Goal: Information Seeking & Learning: Learn about a topic

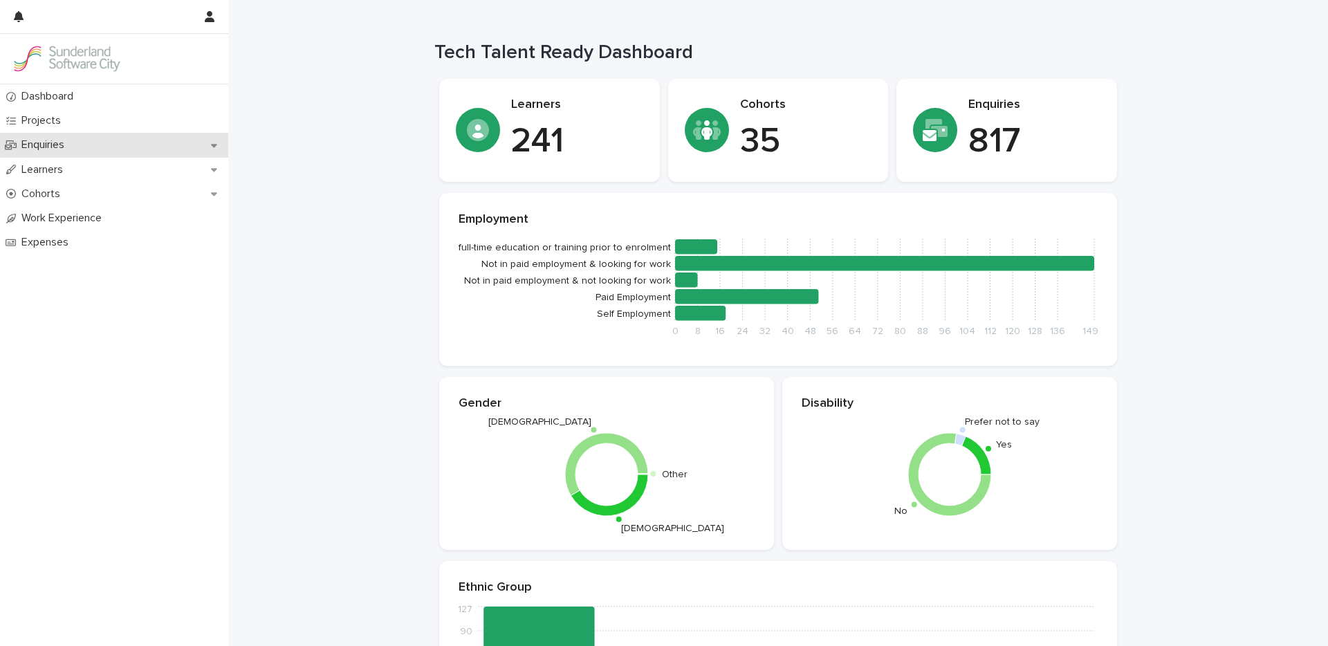
click at [69, 144] on p "Enquiries" at bounding box center [46, 144] width 60 height 13
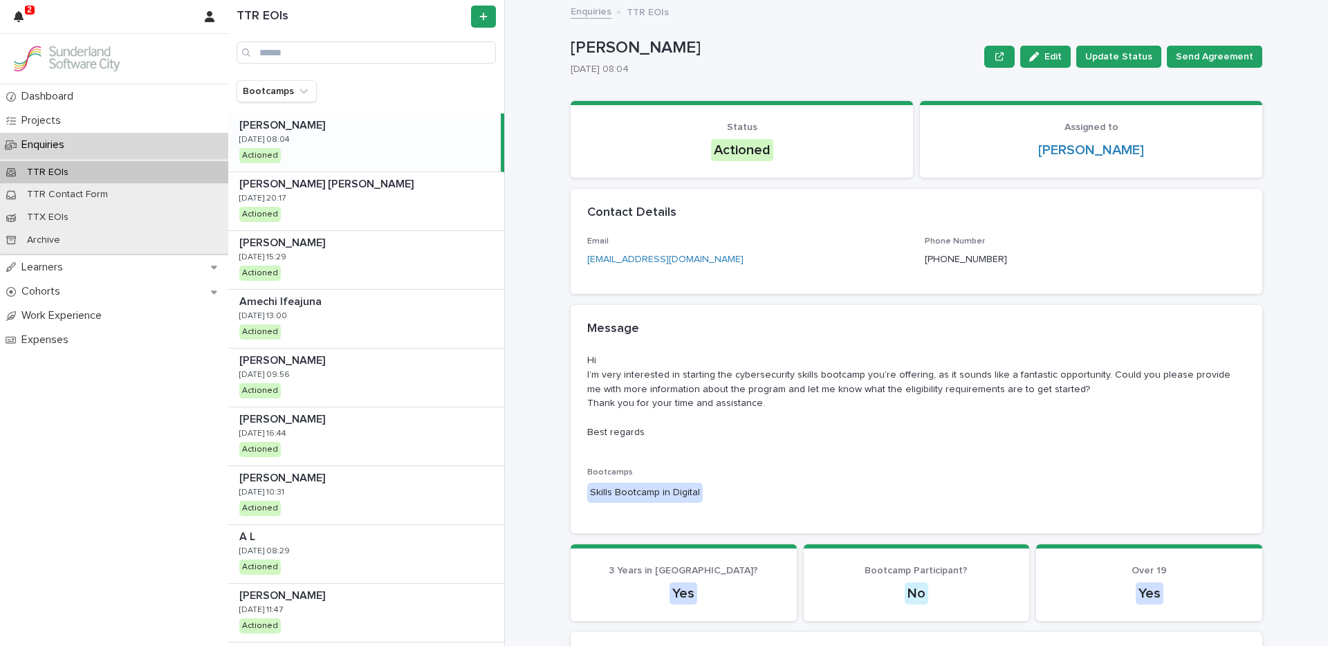
click at [814, 41] on p "[PERSON_NAME]" at bounding box center [775, 48] width 408 height 20
click at [587, 12] on link "Enquiries" at bounding box center [591, 11] width 41 height 16
click at [42, 266] on p "Learners" at bounding box center [45, 267] width 58 height 13
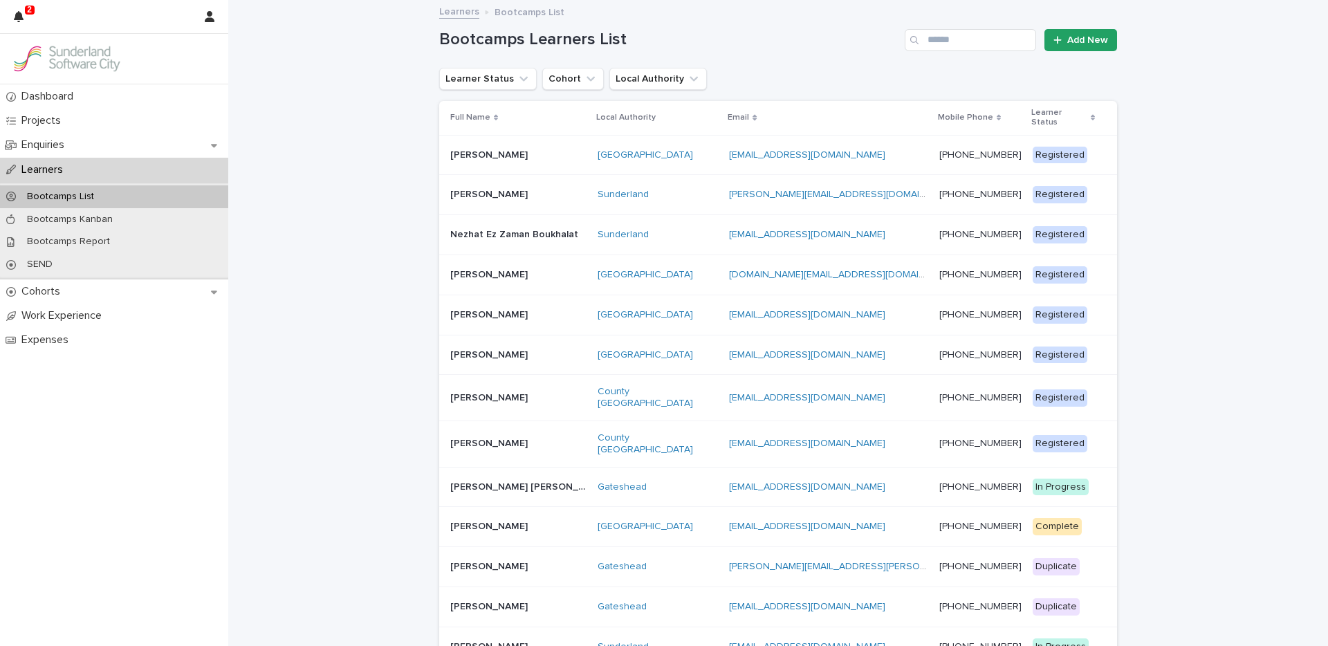
click at [683, 229] on div "Sunderland" at bounding box center [658, 235] width 121 height 12
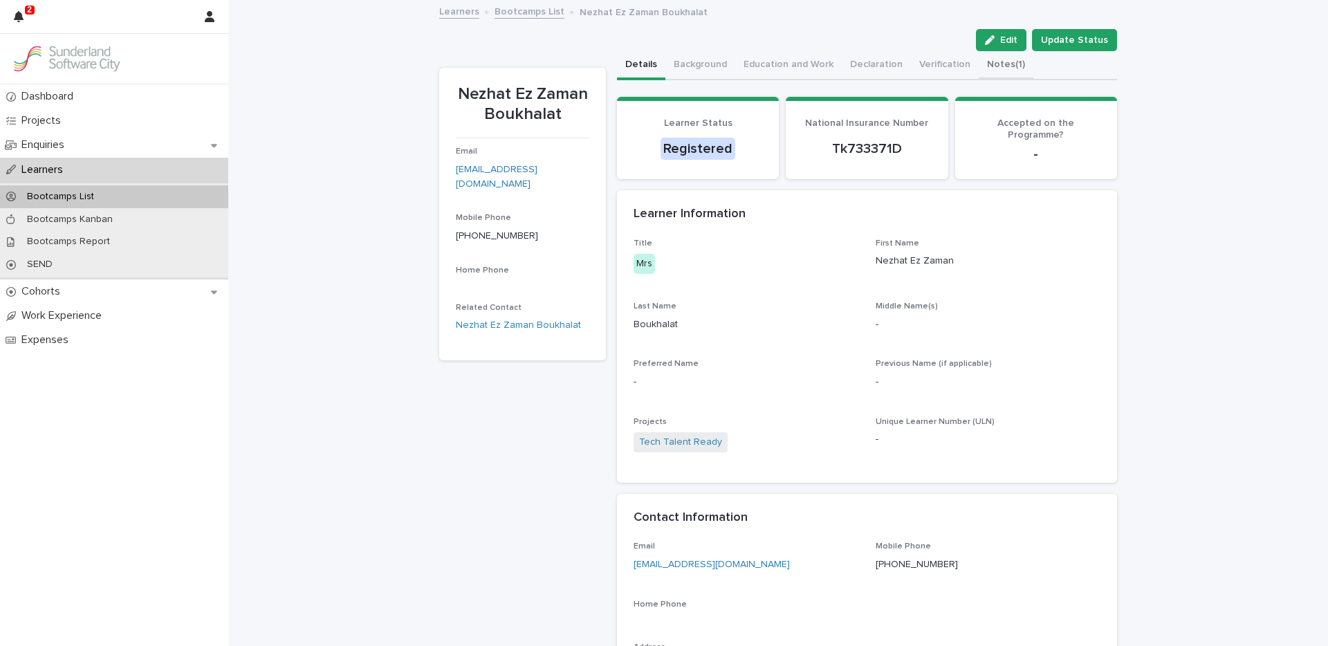
click at [983, 63] on button "Notes (1)" at bounding box center [1006, 65] width 55 height 29
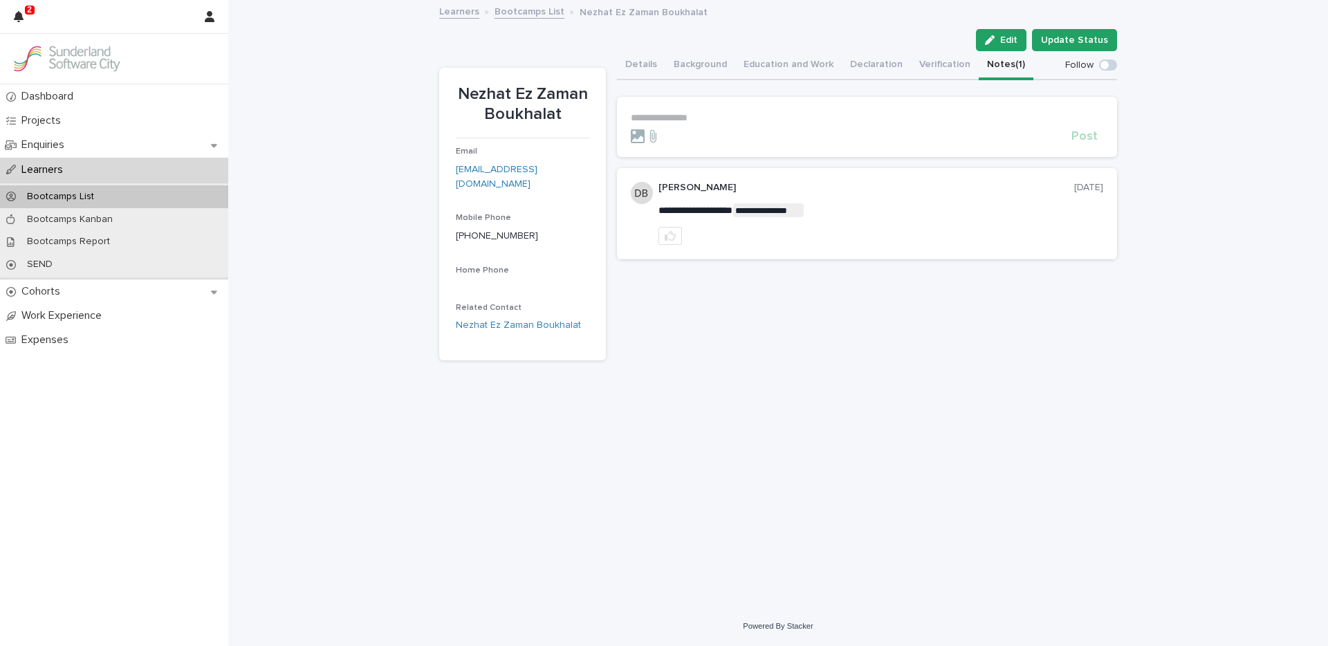
click at [517, 17] on link "Bootcamps List" at bounding box center [530, 11] width 70 height 16
